Goal: Transaction & Acquisition: Purchase product/service

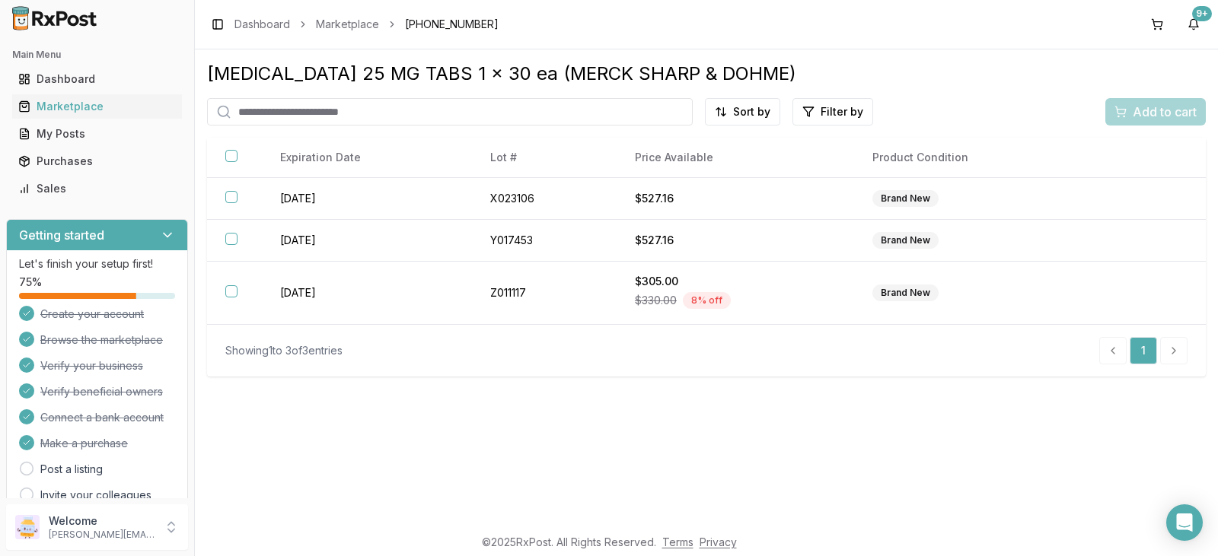
click at [314, 107] on input "search" at bounding box center [450, 111] width 486 height 27
type input "********"
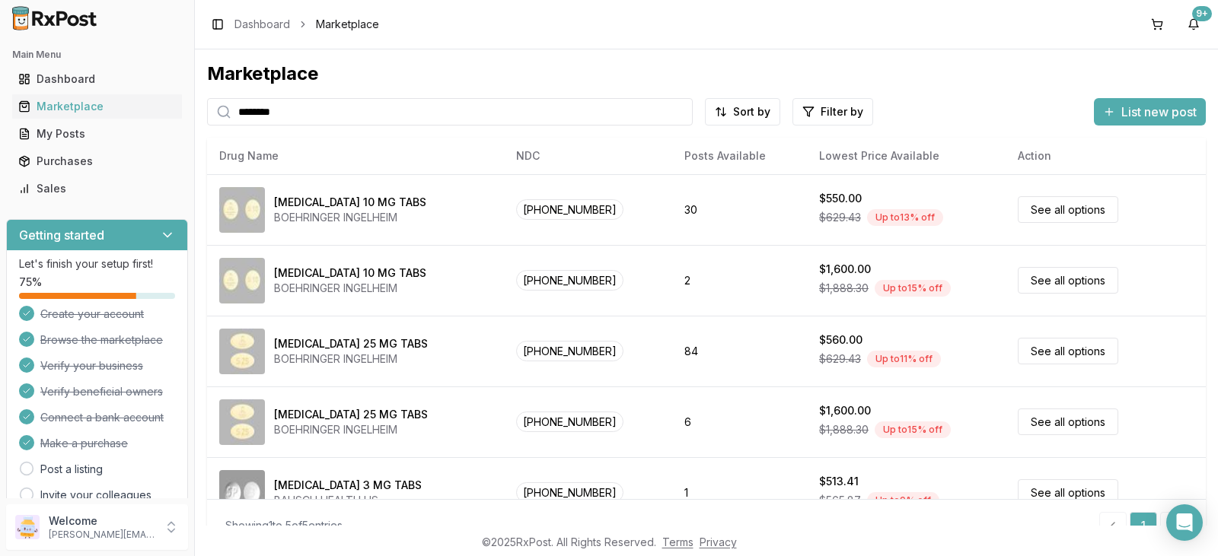
scroll to position [26, 0]
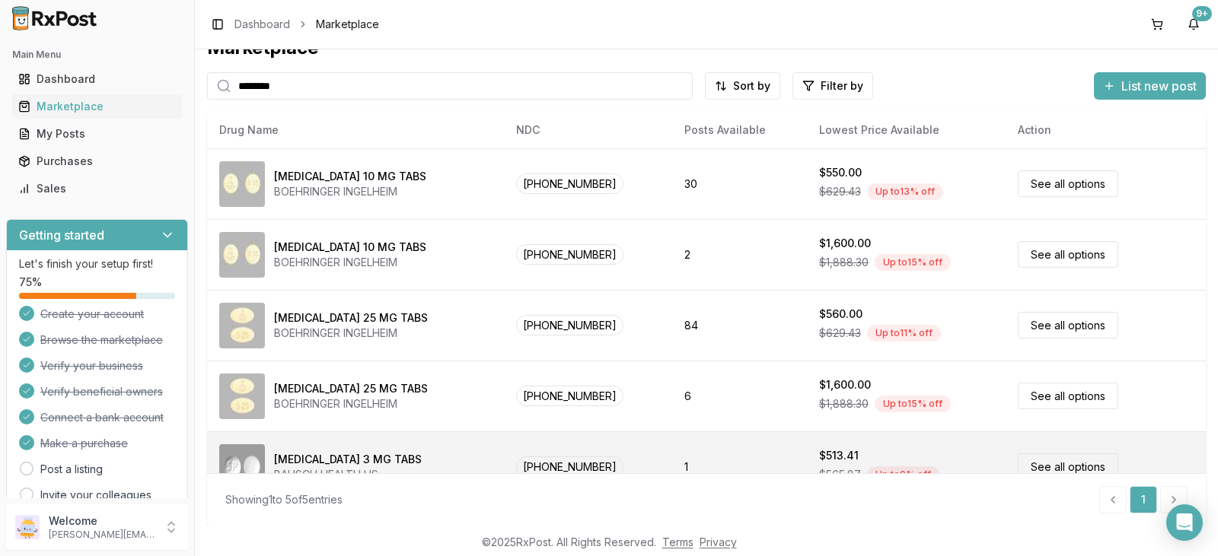
click at [387, 459] on div "Trulance 3 MG TABS BAUSCH HEALTH US" at bounding box center [355, 467] width 272 height 46
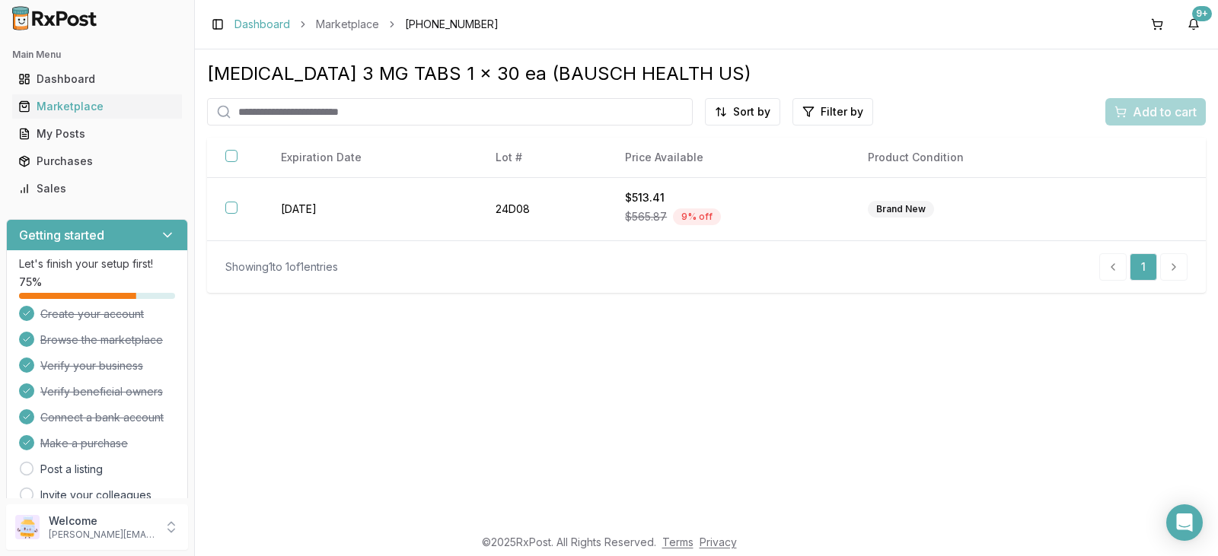
click at [263, 21] on link "Dashboard" at bounding box center [262, 24] width 56 height 15
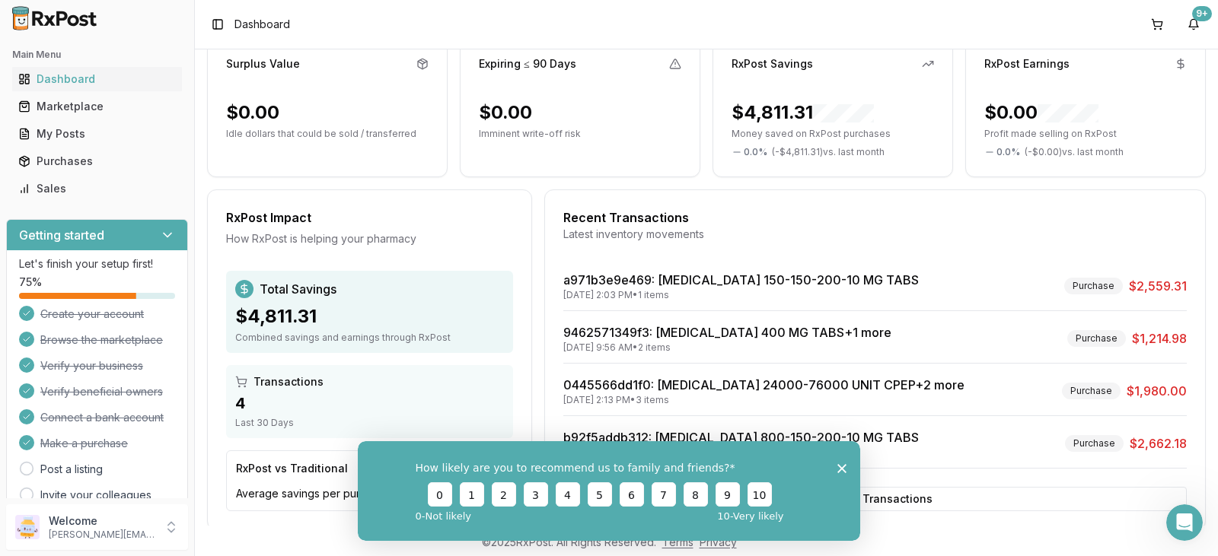
scroll to position [181, 0]
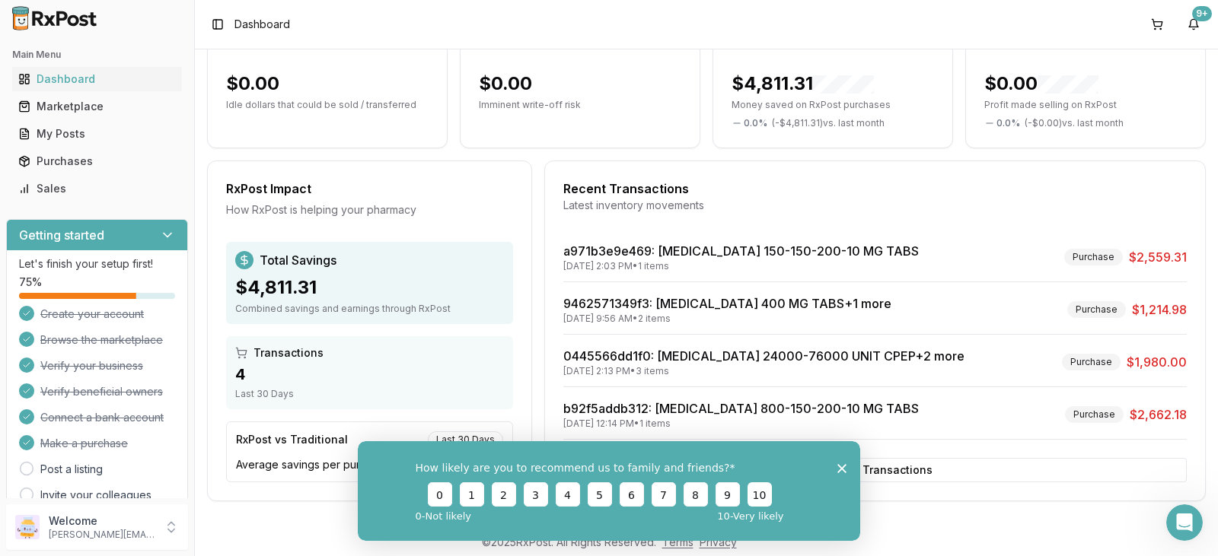
click at [757, 492] on button "10" at bounding box center [759, 494] width 24 height 24
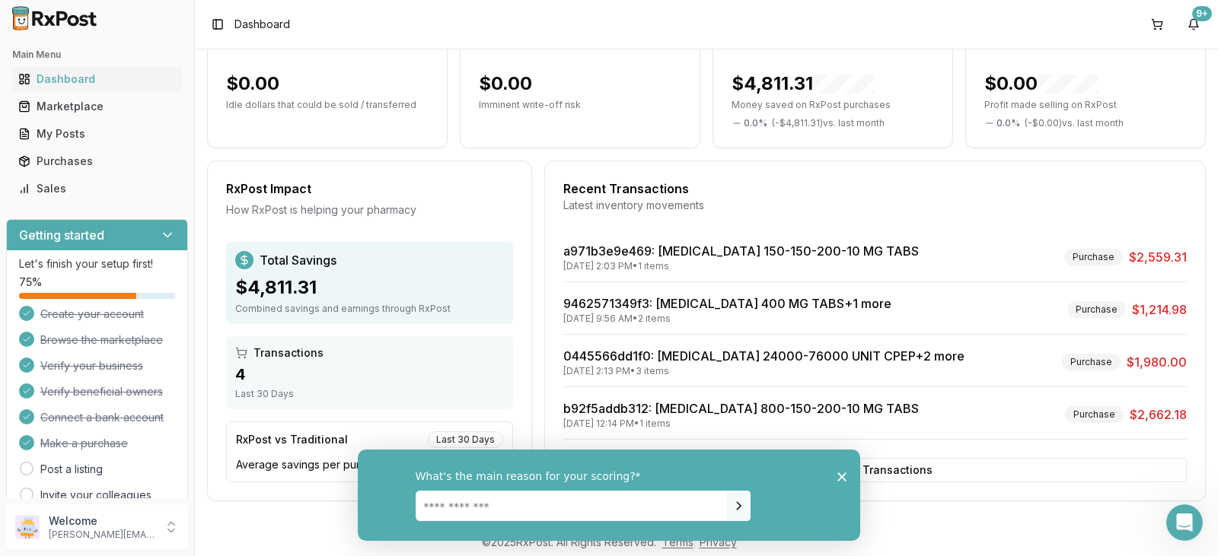
click at [511, 511] on textarea "Enter text..." at bounding box center [572, 505] width 312 height 30
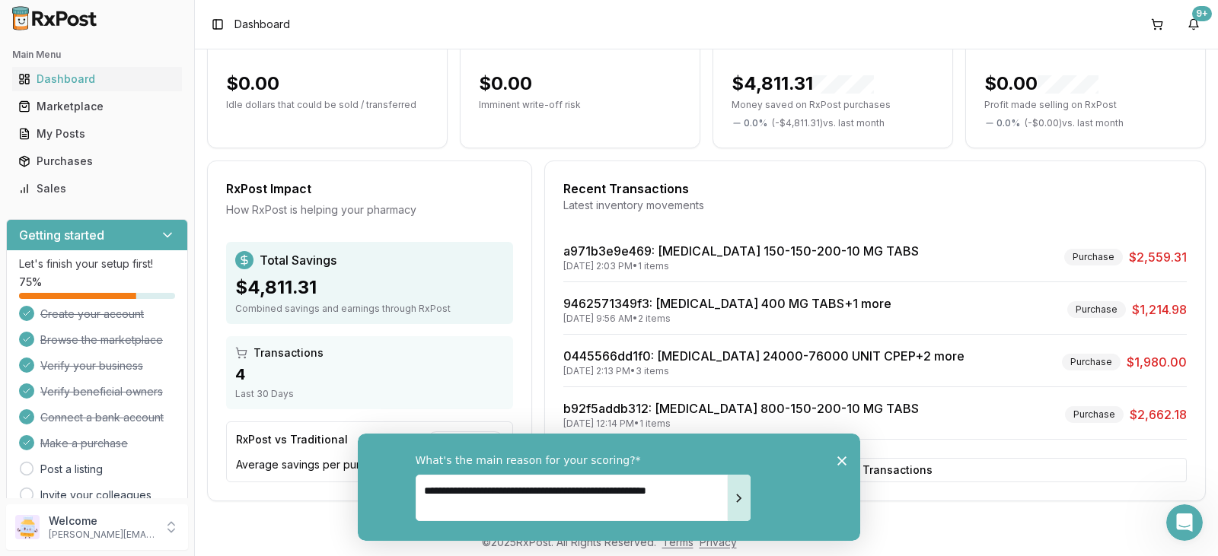
type textarea "**********"
click at [739, 495] on icon "Submit your response" at bounding box center [740, 497] width 4 height 7
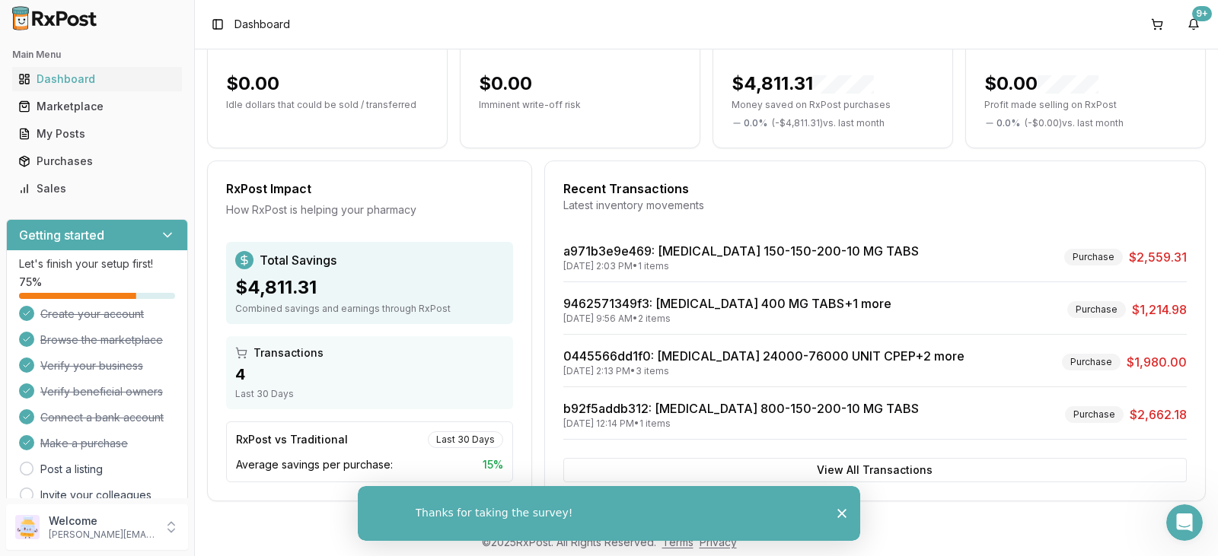
click at [843, 512] on polygon "Close survey" at bounding box center [841, 513] width 9 height 9
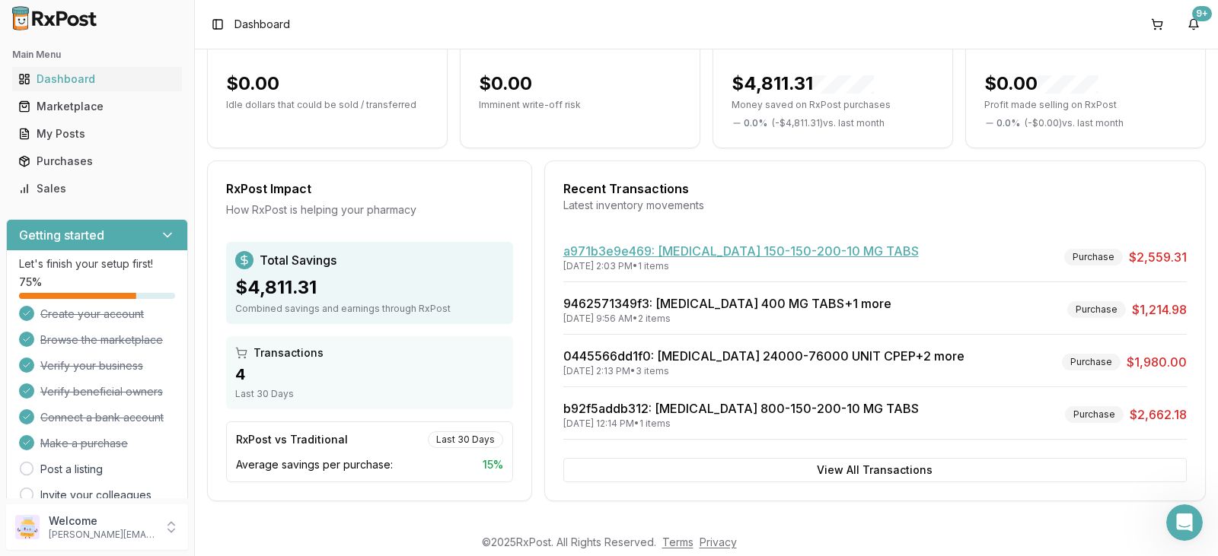
click at [779, 250] on link "a971b3e9e469 : [MEDICAL_DATA] 150-150-200-10 MG TABS" at bounding box center [740, 251] width 355 height 15
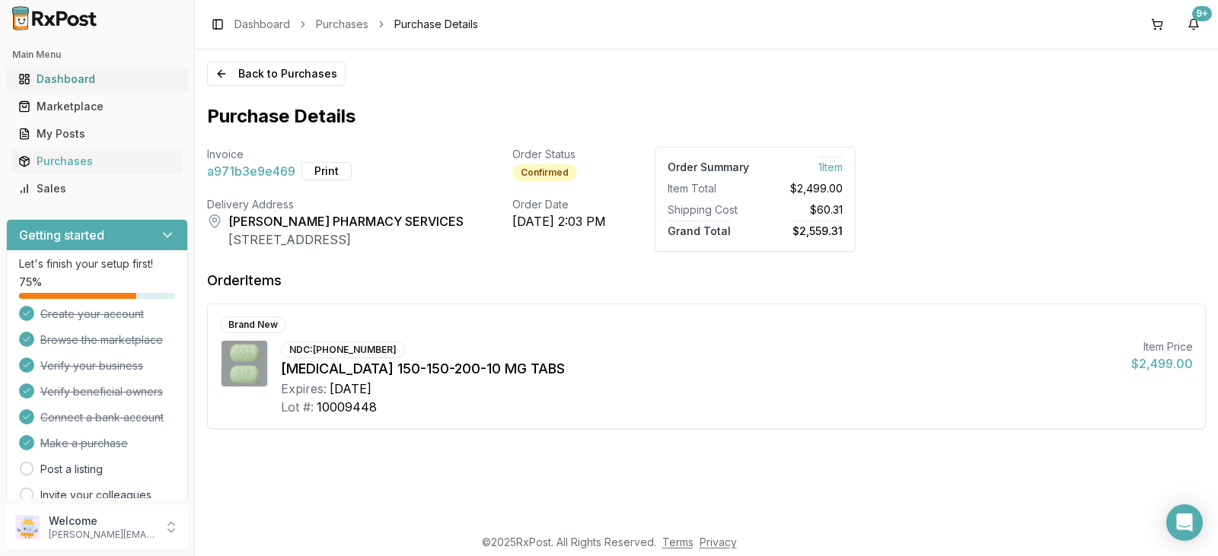
click at [85, 78] on div "Dashboard" at bounding box center [97, 79] width 158 height 15
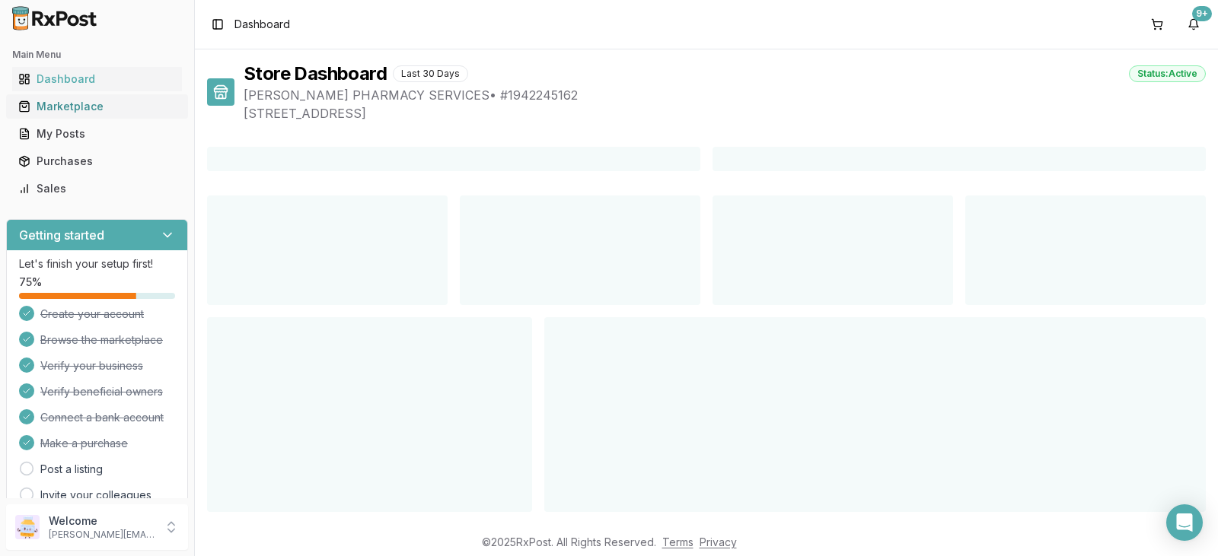
click at [84, 104] on div "Marketplace" at bounding box center [97, 106] width 158 height 15
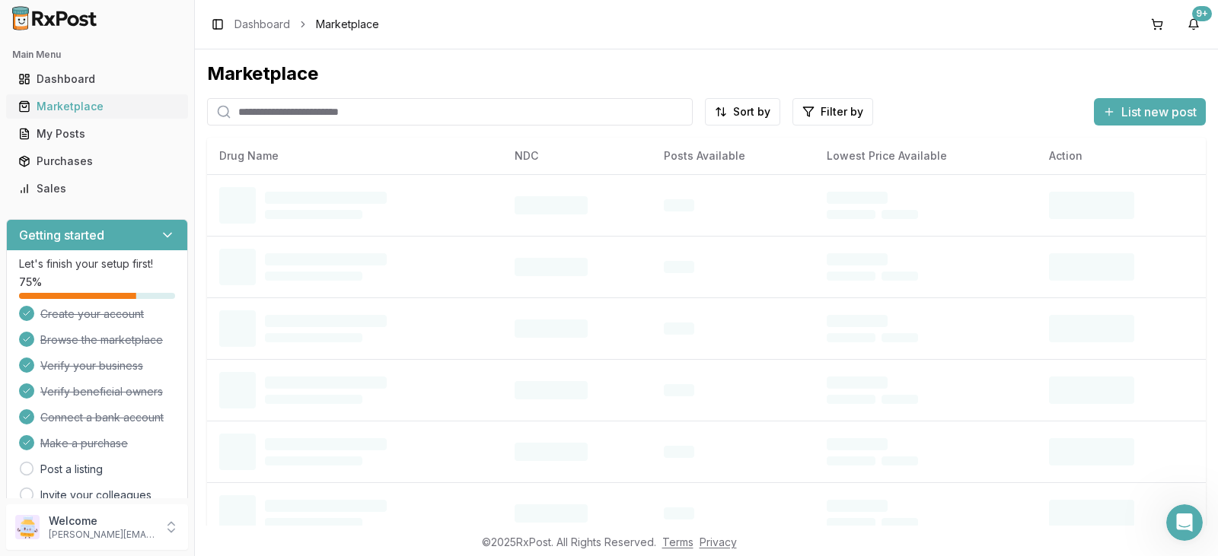
click at [82, 103] on div "Marketplace" at bounding box center [97, 106] width 158 height 15
